Goal: Information Seeking & Learning: Learn about a topic

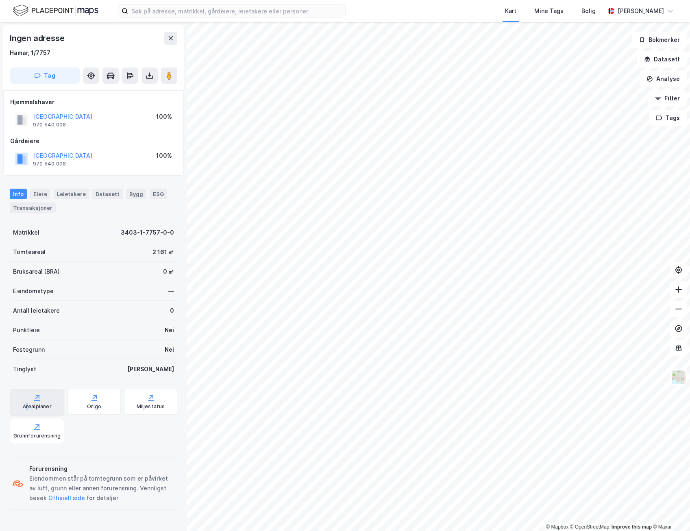
click at [27, 404] on div "Arealplaner" at bounding box center [37, 406] width 29 height 7
